Goal: Check status: Check status

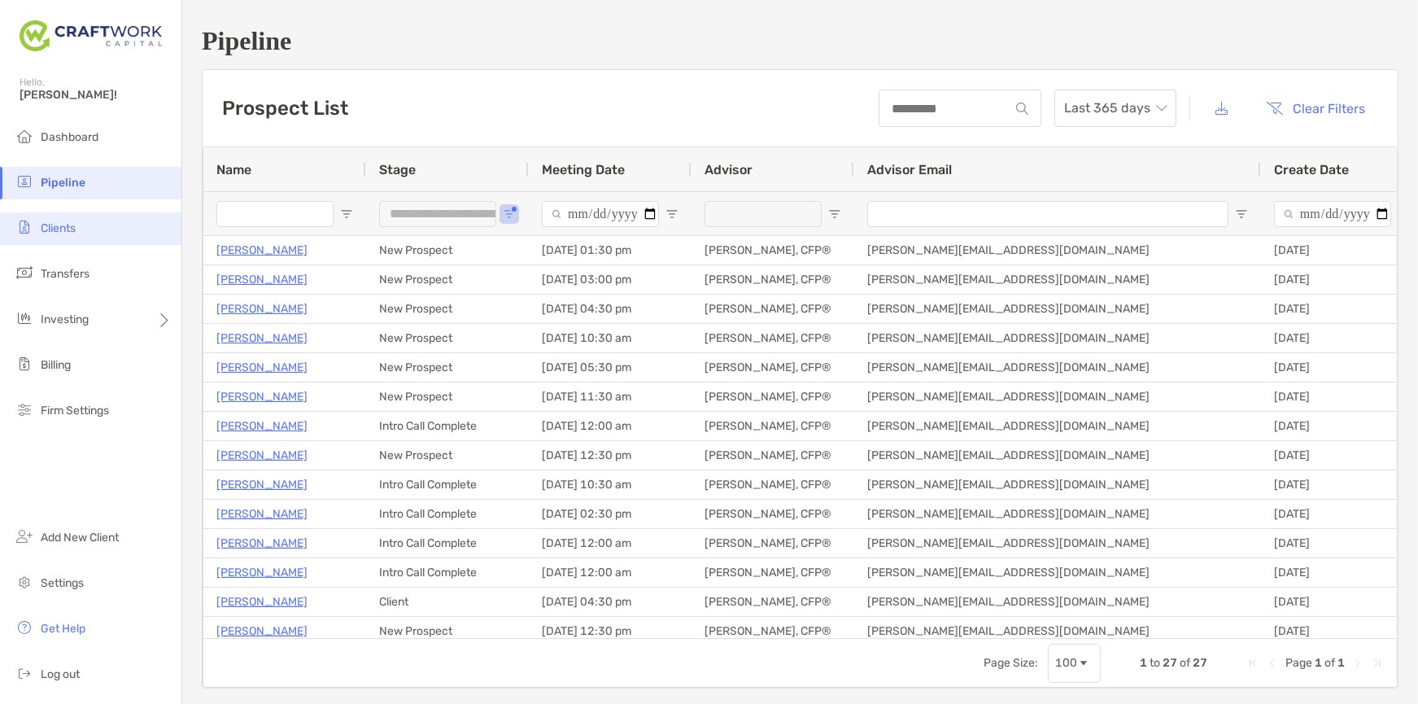
click at [93, 234] on li "Clients" at bounding box center [90, 228] width 181 height 33
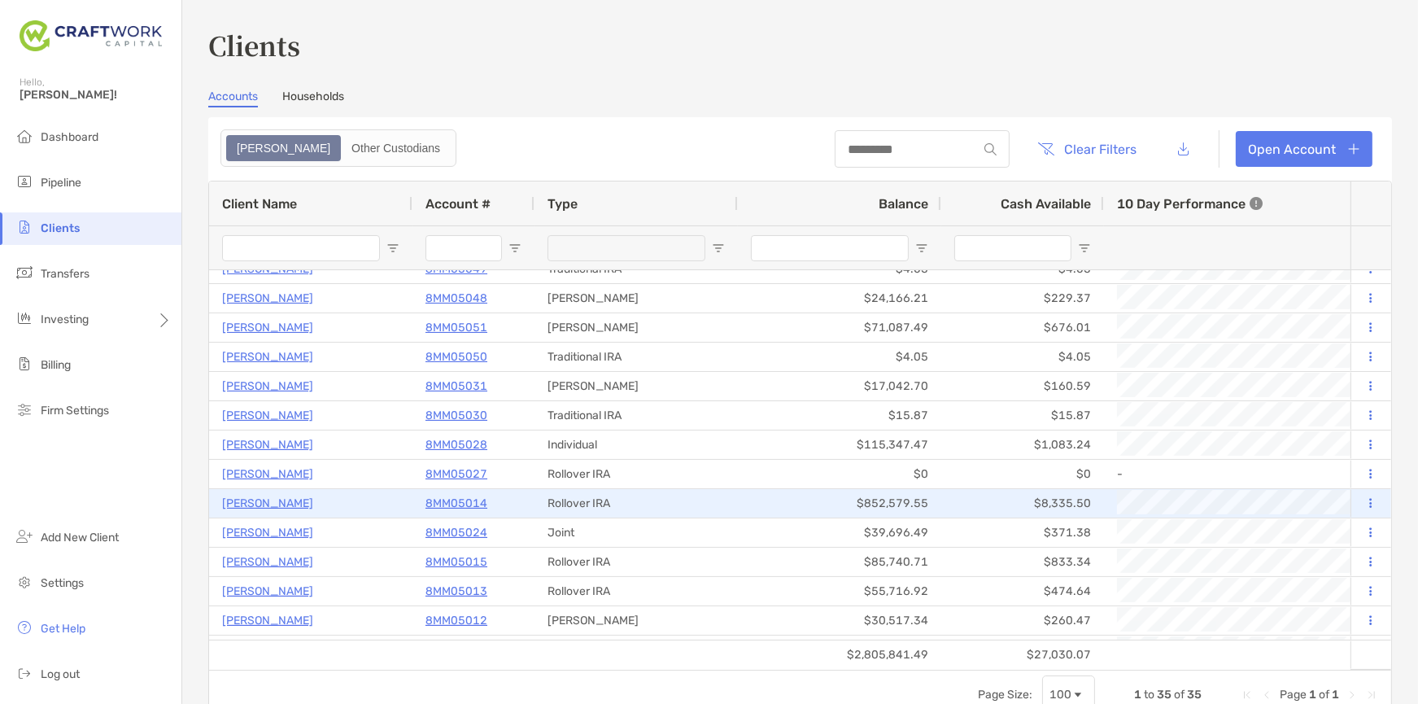
scroll to position [625, 0]
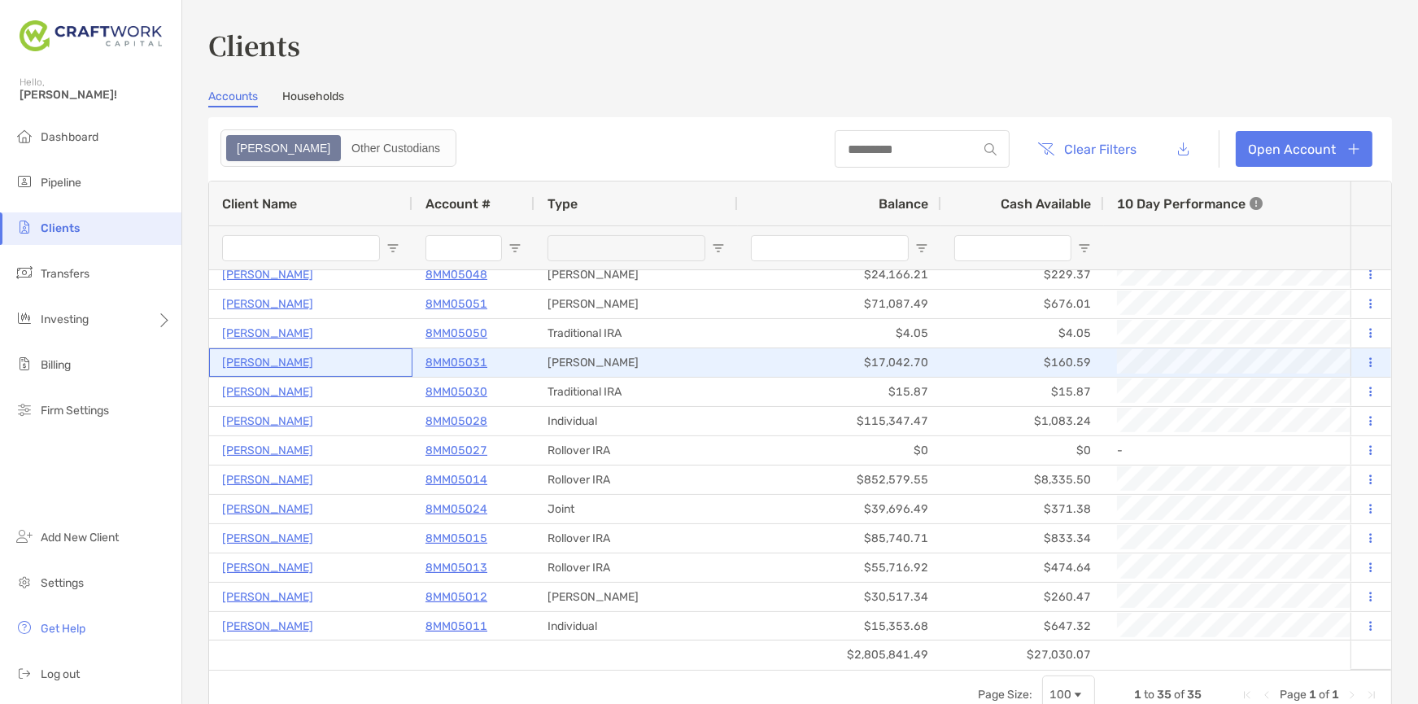
click at [255, 358] on p "[PERSON_NAME]" at bounding box center [267, 362] width 91 height 20
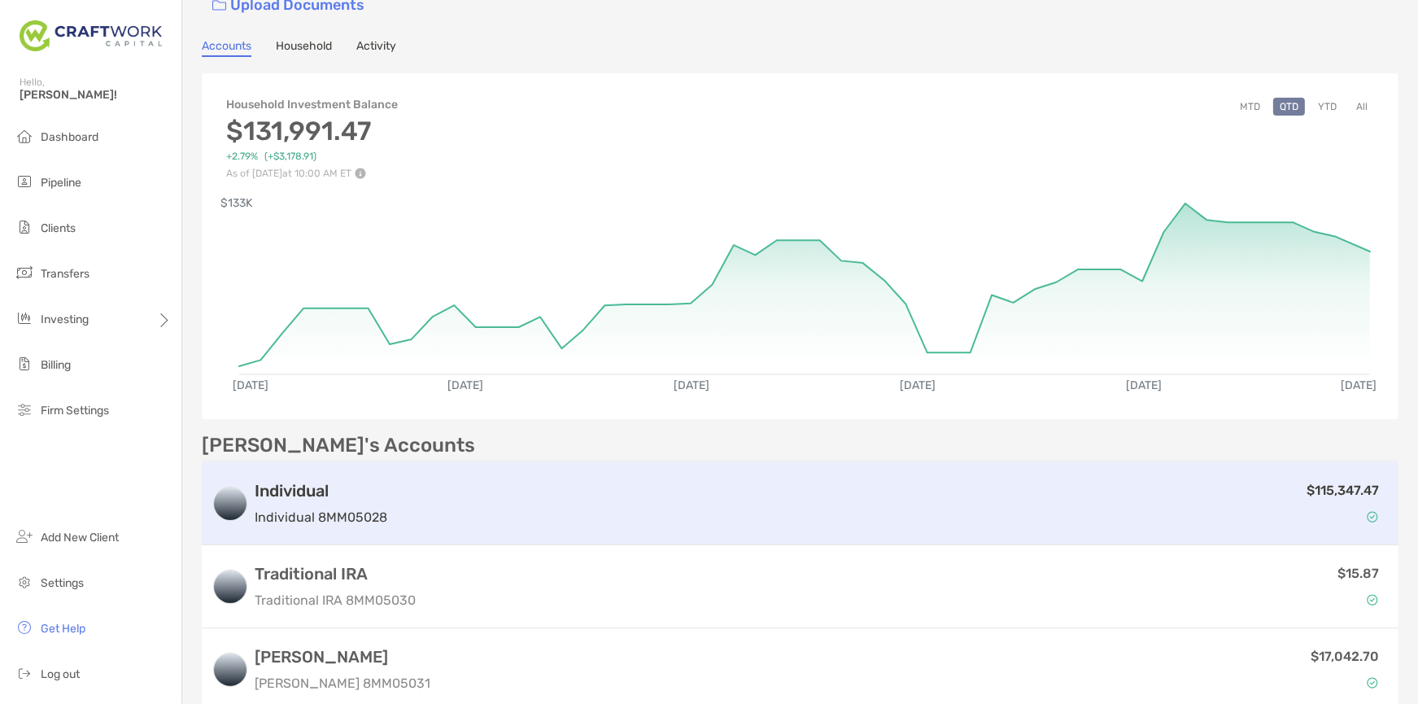
scroll to position [208, 0]
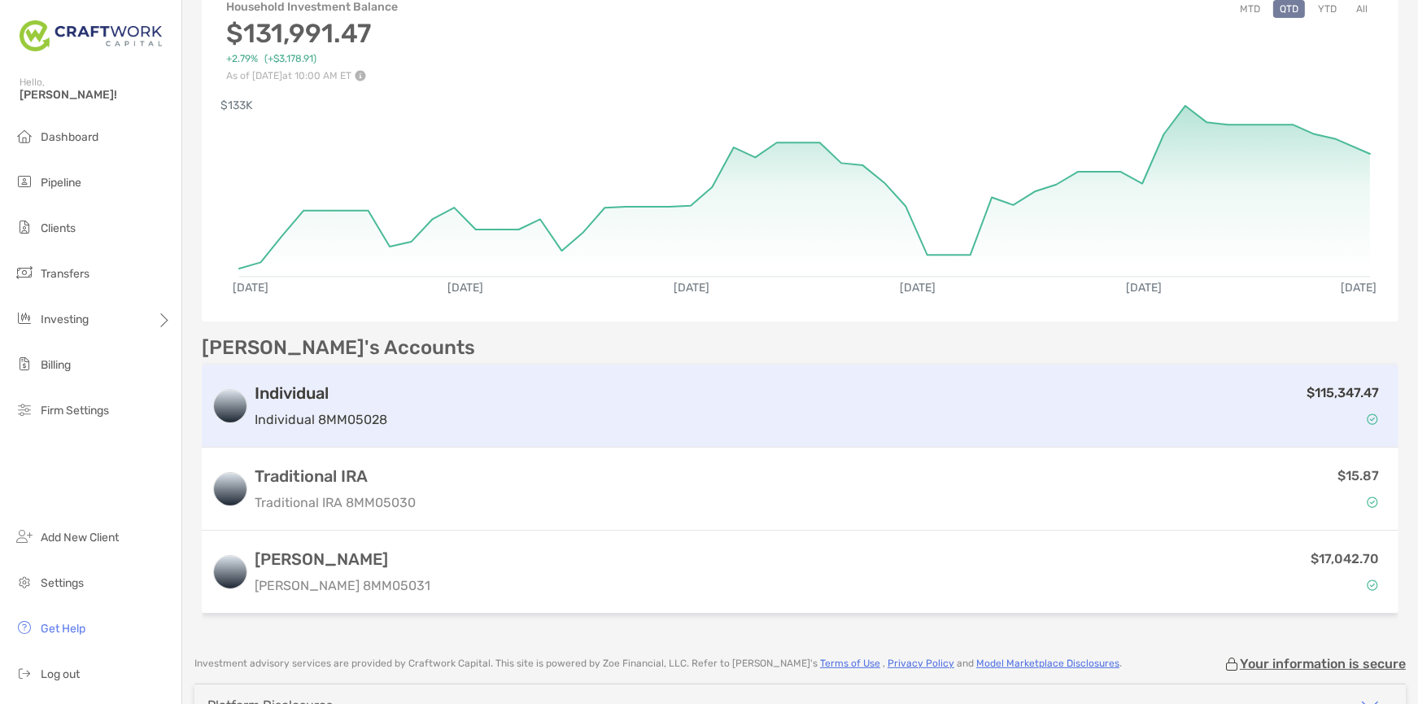
click at [344, 383] on h3 "Individual" at bounding box center [321, 393] width 133 height 20
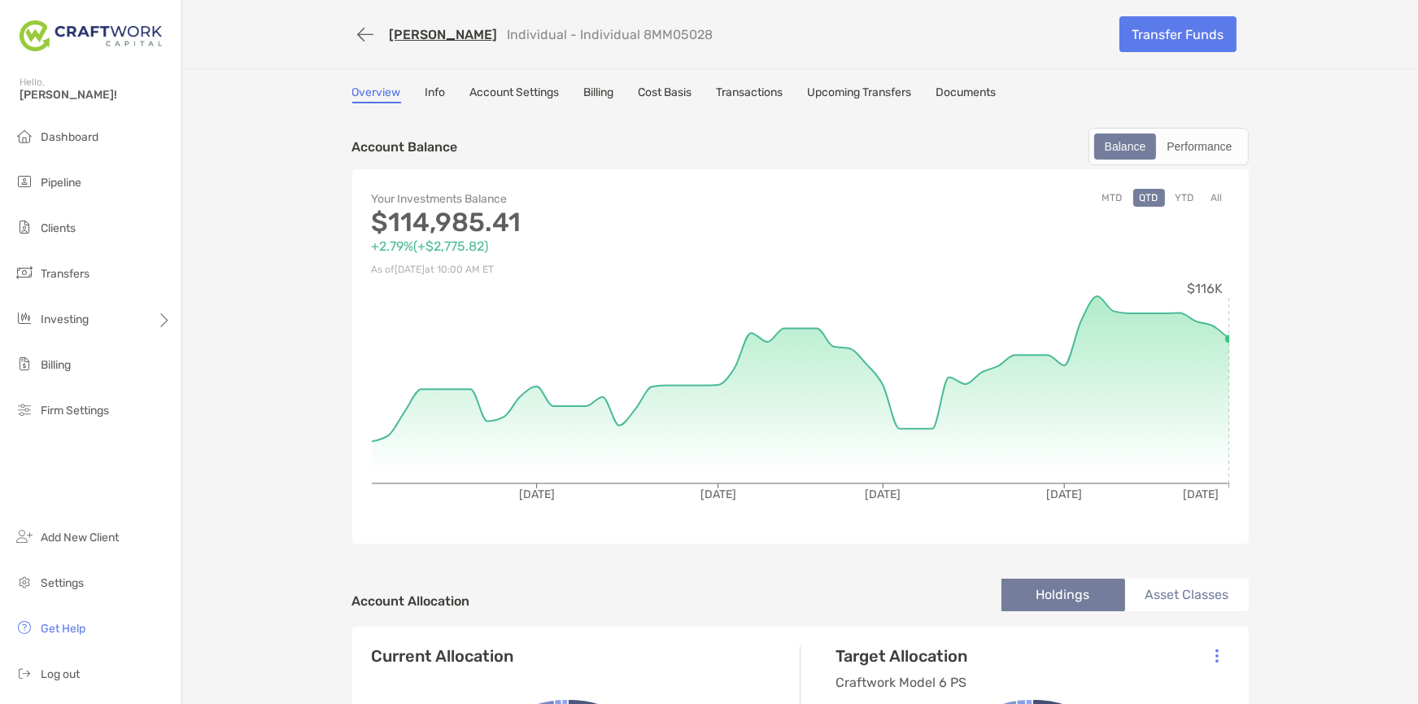
click at [1184, 199] on button "YTD" at bounding box center [1185, 198] width 32 height 18
